Goal: Information Seeking & Learning: Learn about a topic

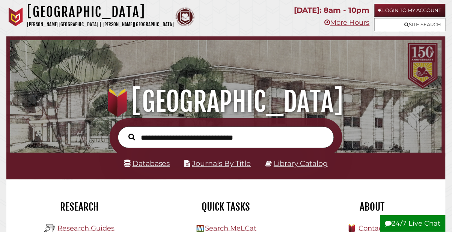
scroll to position [142, 428]
click at [156, 165] on link "Databases" at bounding box center [147, 163] width 46 height 9
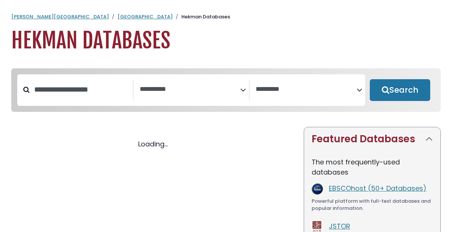
select select "Database Subject Filter"
select select "Database Vendors Filter"
select select "Database Subject Filter"
select select "Database Vendors Filter"
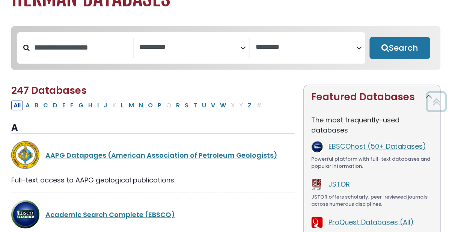
scroll to position [42, 0]
click at [429, 98] on button "Featured Databases" at bounding box center [372, 97] width 136 height 24
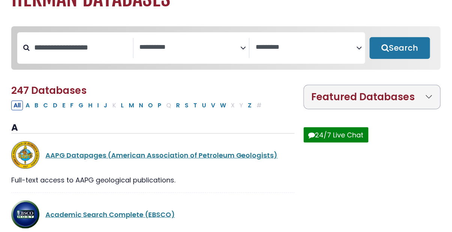
click at [424, 100] on button "Featured Databases" at bounding box center [372, 97] width 136 height 24
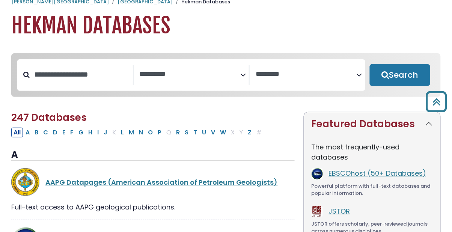
scroll to position [0, 0]
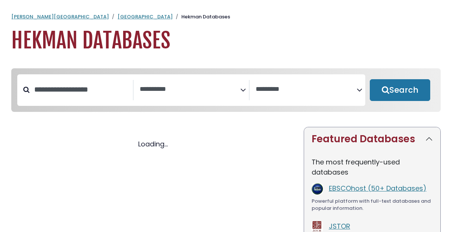
select select "Database Subject Filter"
select select "Database Vendors Filter"
select select "Database Subject Filter"
select select "Database Vendors Filter"
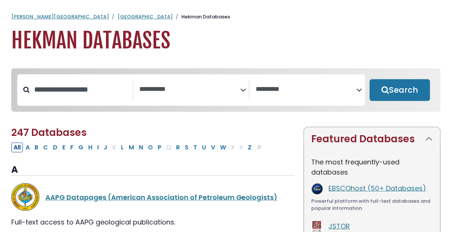
click at [218, 93] on textarea "Search" at bounding box center [190, 90] width 101 height 8
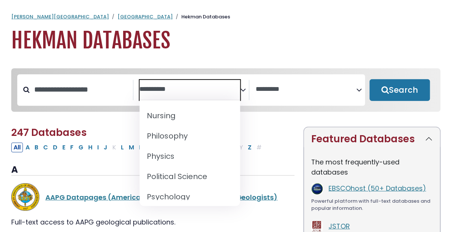
scroll to position [644, 0]
select select "*****"
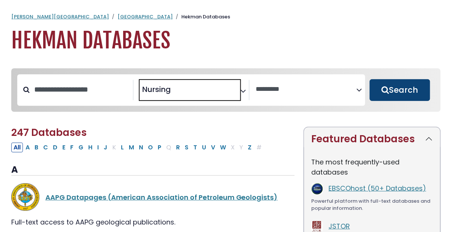
click at [411, 89] on button "Search" at bounding box center [400, 90] width 60 height 22
select select "Database Vendors Filter"
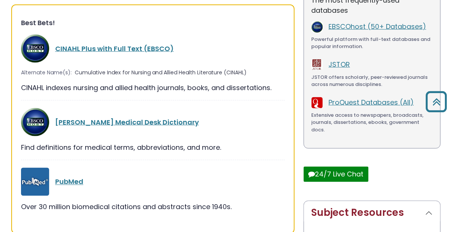
scroll to position [161, 0]
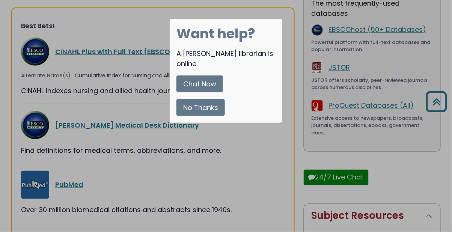
click at [210, 149] on div at bounding box center [226, 116] width 452 height 232
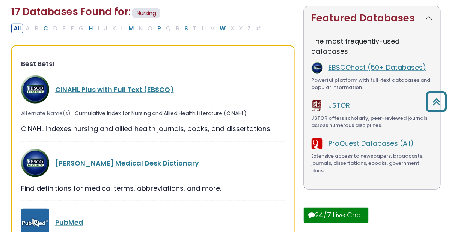
scroll to position [130, 0]
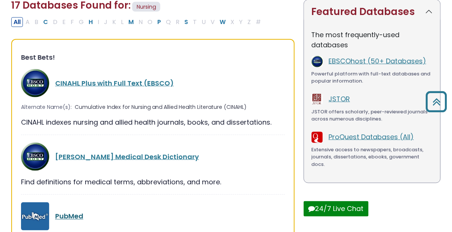
click at [82, 213] on link "PubMed" at bounding box center [69, 216] width 28 height 9
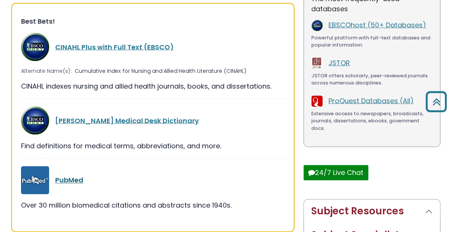
scroll to position [166, 0]
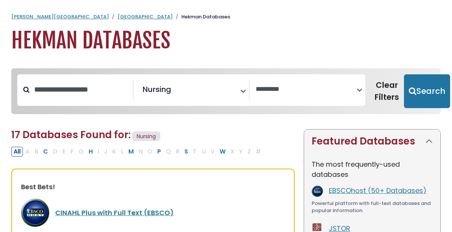
select select "Database Vendors Filter"
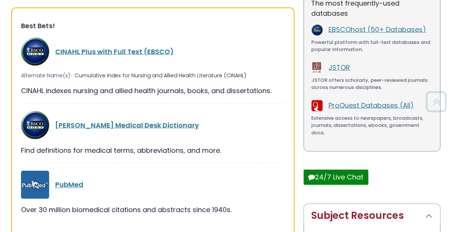
scroll to position [166, 0]
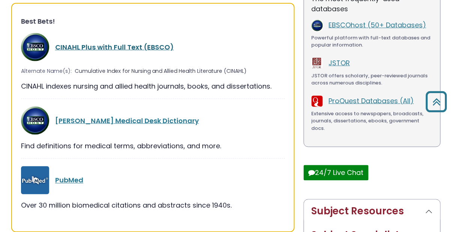
click at [115, 44] on link "CINAHL Plus with Full Text (EBSCO)" at bounding box center [114, 46] width 119 height 9
click at [102, 42] on link "CINAHL Plus with Full Text (EBSCO)" at bounding box center [114, 46] width 119 height 9
click at [111, 50] on link "CINAHL Plus with Full Text (EBSCO)" at bounding box center [114, 46] width 119 height 9
click at [112, 49] on link "CINAHL Plus with Full Text (EBSCO)" at bounding box center [114, 46] width 119 height 9
click at [114, 48] on link "CINAHL Plus with Full Text (EBSCO)" at bounding box center [114, 46] width 119 height 9
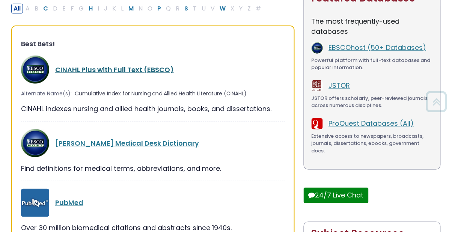
scroll to position [142, 0]
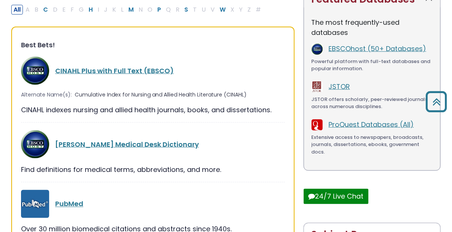
click at [35, 77] on img at bounding box center [35, 71] width 28 height 28
click at [47, 73] on img at bounding box center [35, 71] width 28 height 28
click at [92, 74] on link "CINAHL Plus with Full Text (EBSCO)" at bounding box center [114, 70] width 119 height 9
